Goal: Task Accomplishment & Management: Use online tool/utility

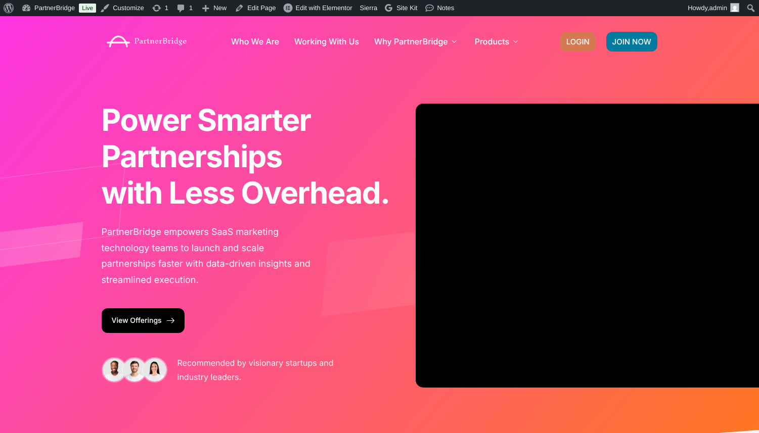
click at [586, 44] on span "LOGIN" at bounding box center [577, 42] width 23 height 8
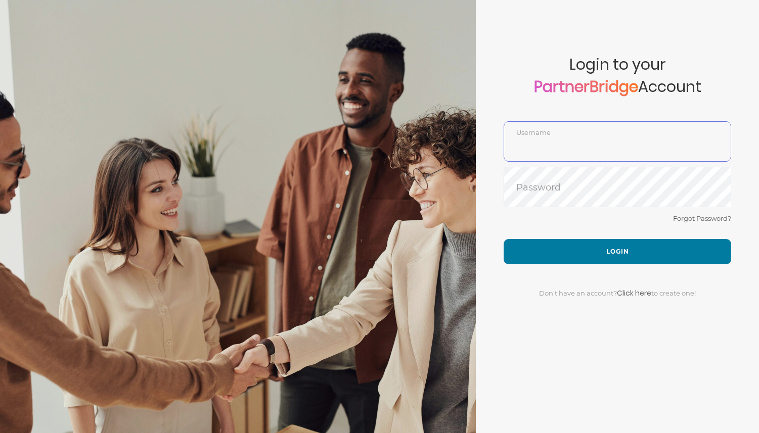
type input "DemoUser"
click at [601, 269] on div "Don't have an account? Click here to create one!" at bounding box center [618, 287] width 228 height 46
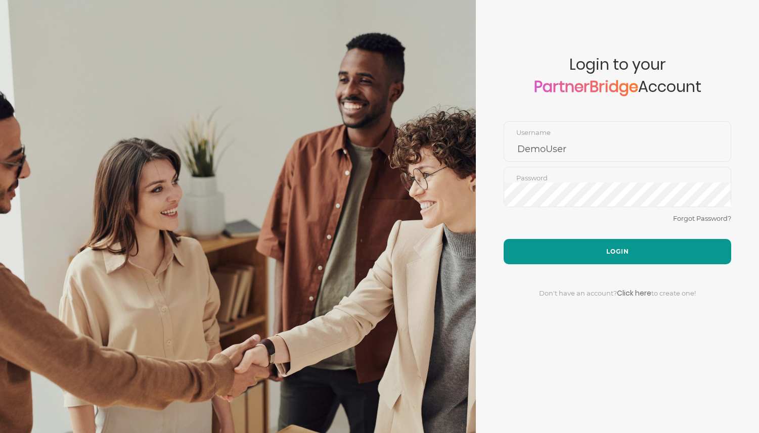
click at [604, 259] on button "Login" at bounding box center [618, 251] width 228 height 25
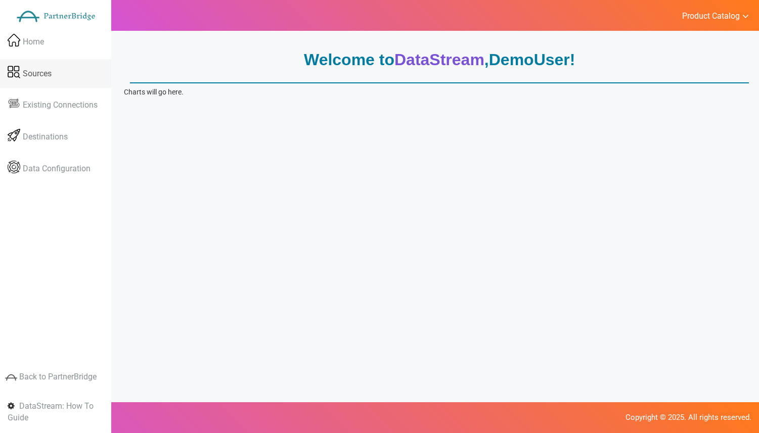
click at [39, 71] on span "Sources" at bounding box center [37, 74] width 29 height 12
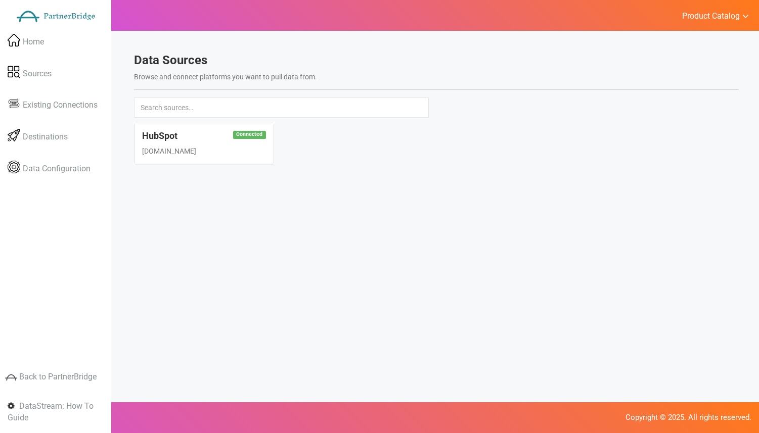
click at [281, 68] on div "Data Sources Browse and connect platforms you want to pull data from." at bounding box center [436, 76] width 620 height 44
click at [251, 154] on div "www.hubspot.com" at bounding box center [203, 151] width 123 height 10
click at [18, 100] on span at bounding box center [14, 105] width 13 height 10
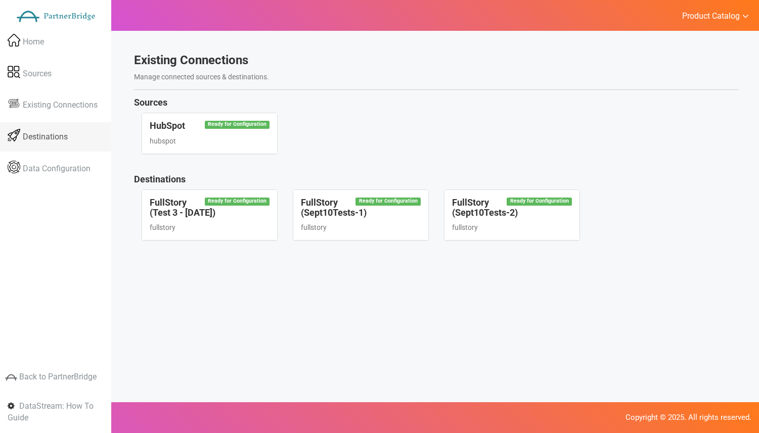
click at [67, 127] on link "Destinations" at bounding box center [55, 136] width 111 height 29
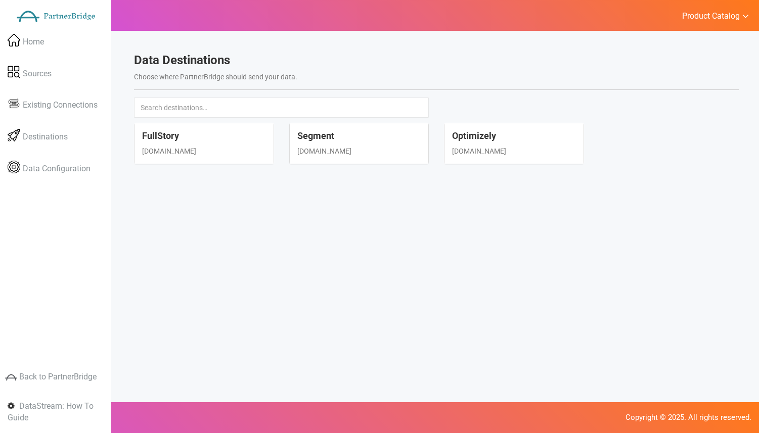
click at [231, 130] on div "FullStory www.fullstory.com" at bounding box center [203, 143] width 139 height 40
select select "fullstory"
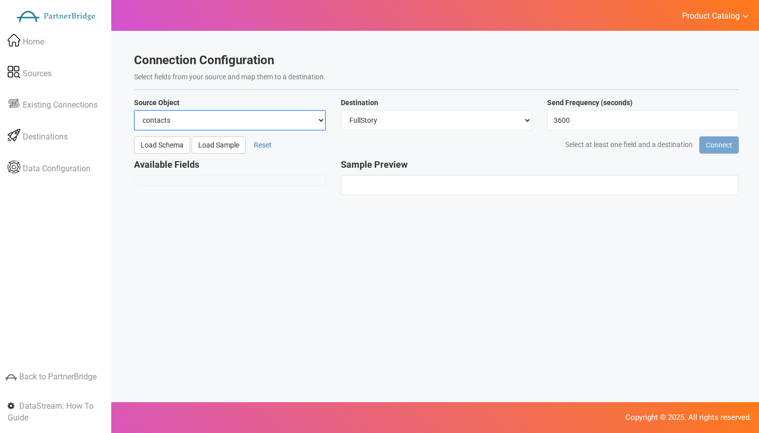
click at [239, 111] on select "contacts deals companies" at bounding box center [230, 120] width 192 height 20
click at [134, 110] on select "contacts deals companies" at bounding box center [230, 120] width 192 height 20
click at [222, 149] on button "Load Sample" at bounding box center [219, 145] width 54 height 17
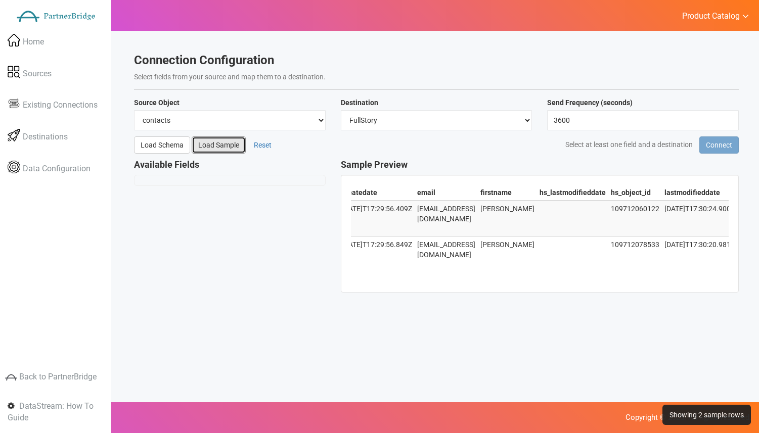
scroll to position [0, 81]
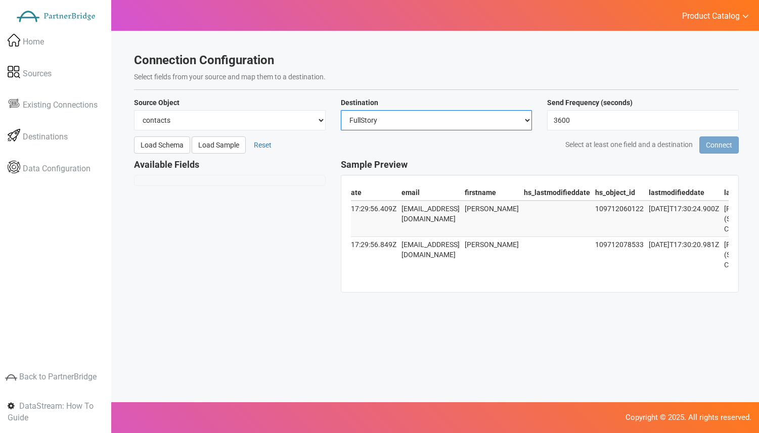
click at [432, 122] on select "Select… FullStory Segment Optimizely" at bounding box center [437, 120] width 192 height 20
click at [341, 110] on select "Select… FullStory Segment Optimizely" at bounding box center [437, 120] width 192 height 20
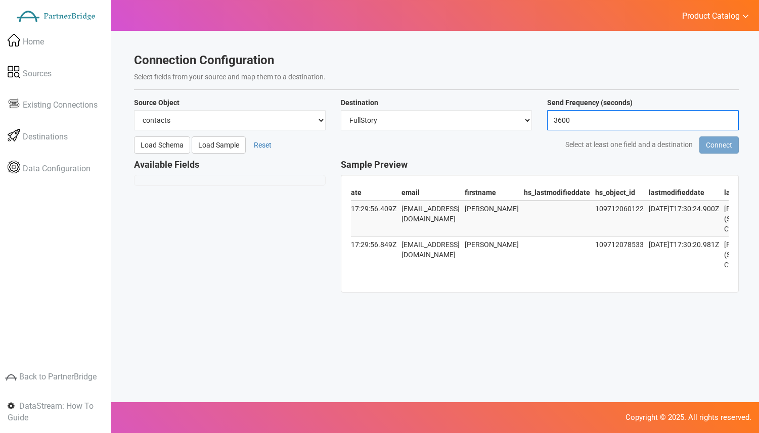
click at [598, 129] on input "3600" at bounding box center [643, 120] width 192 height 20
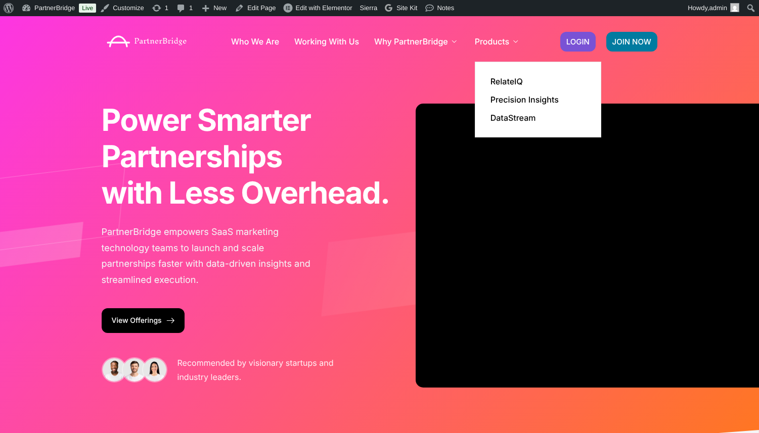
click at [503, 34] on li "Products RelateIQ Precision Insights DataStream" at bounding box center [498, 41] width 46 height 40
click at [513, 78] on link "RelateIQ" at bounding box center [506, 81] width 32 height 8
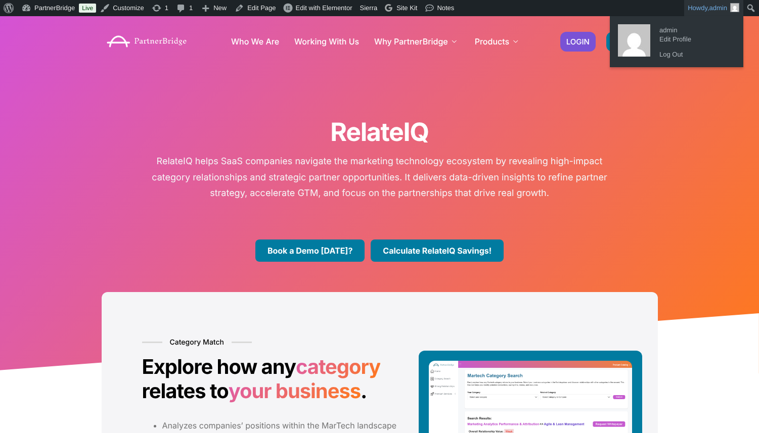
click at [692, 12] on link "Howdy, admin" at bounding box center [713, 8] width 59 height 16
click at [669, 53] on link "Log Out" at bounding box center [694, 54] width 81 height 13
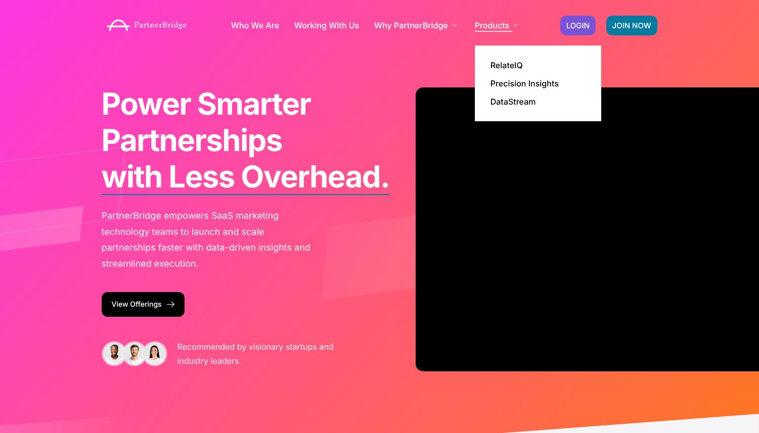
click at [504, 21] on link "Products" at bounding box center [498, 25] width 46 height 8
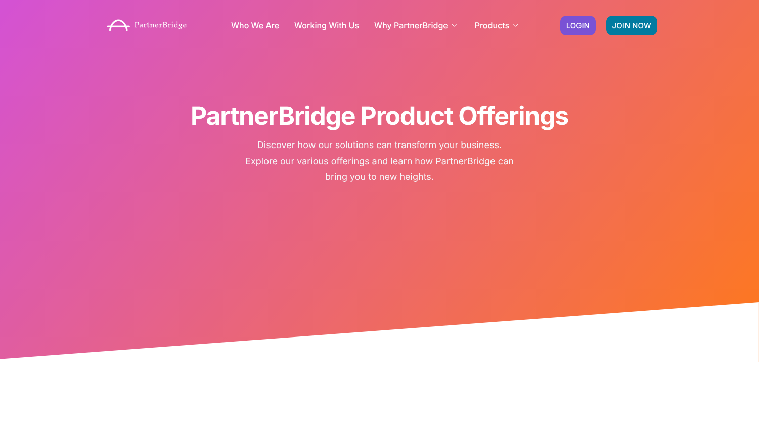
click at [508, 63] on div "PartnerBridge Product Offerings Discover how our solutions can transform your b…" at bounding box center [380, 181] width 576 height 362
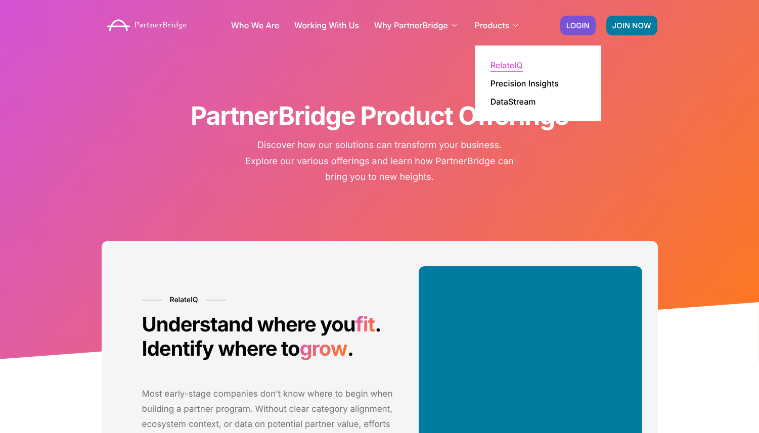
click at [512, 65] on link "RelateIQ" at bounding box center [506, 65] width 32 height 8
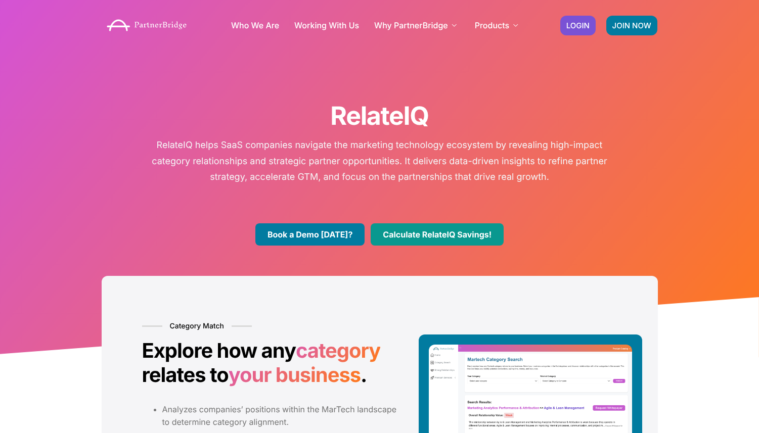
click at [458, 230] on link "Calculate RelateIQ Savings!" at bounding box center [437, 234] width 133 height 22
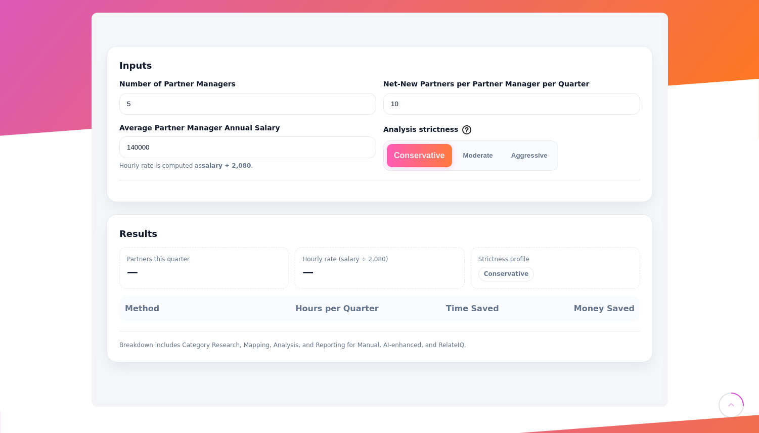
scroll to position [208, 0]
